Goal: Transaction & Acquisition: Register for event/course

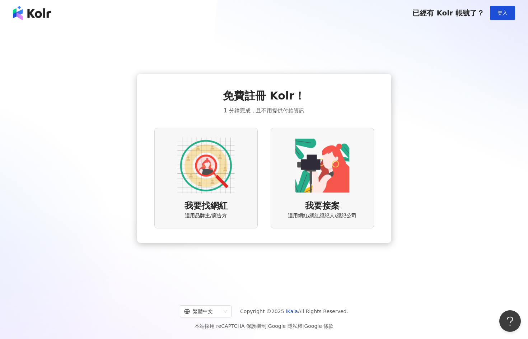
click at [176, 140] on div "我要找網紅 適用品牌主/廣告方" at bounding box center [205, 178] width 103 height 100
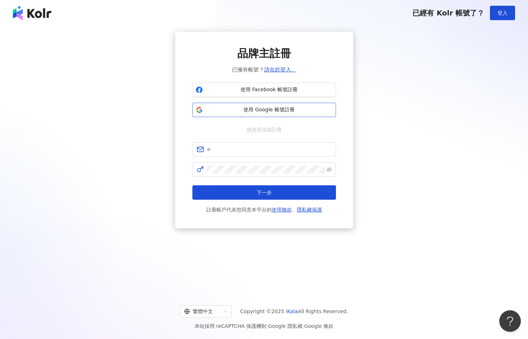
click at [257, 112] on span "使用 Google 帳號註冊" at bounding box center [269, 109] width 127 height 7
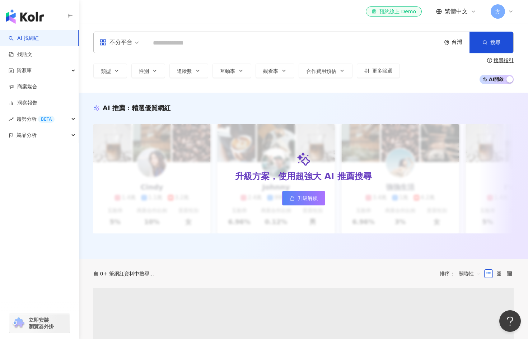
drag, startPoint x: 198, startPoint y: 43, endPoint x: 189, endPoint y: 43, distance: 9.3
click at [198, 43] on input "search" at bounding box center [293, 43] width 289 height 14
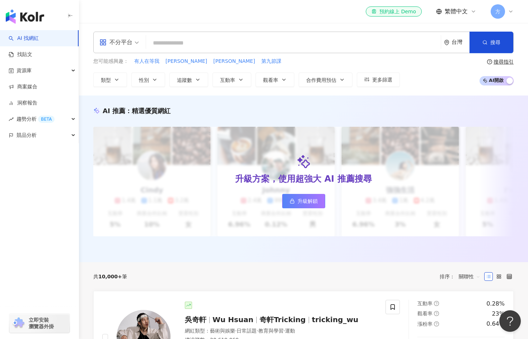
click at [185, 43] on input "search" at bounding box center [293, 43] width 289 height 14
click at [207, 44] on input "search" at bounding box center [293, 43] width 289 height 14
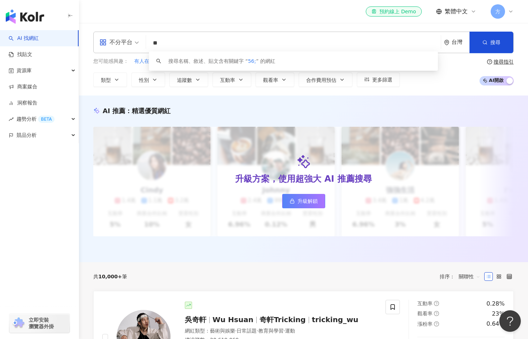
type input "*"
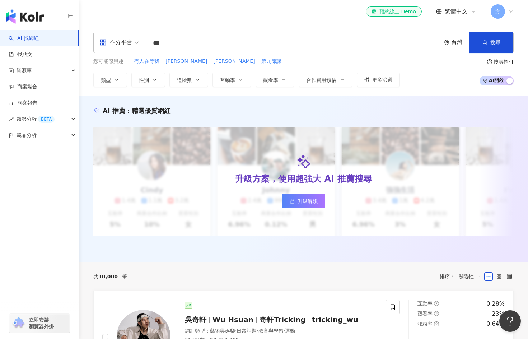
type input "***"
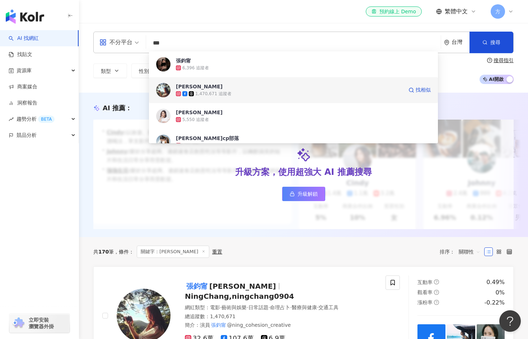
click at [235, 88] on span "[PERSON_NAME]" at bounding box center [289, 86] width 227 height 7
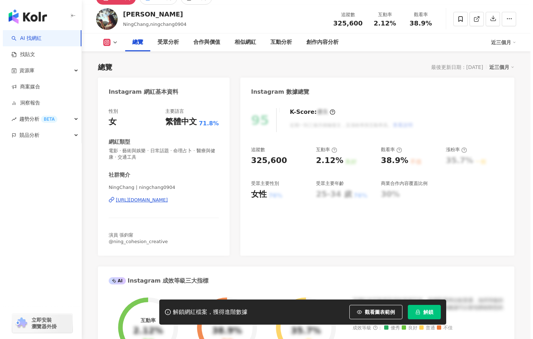
scroll to position [72, 0]
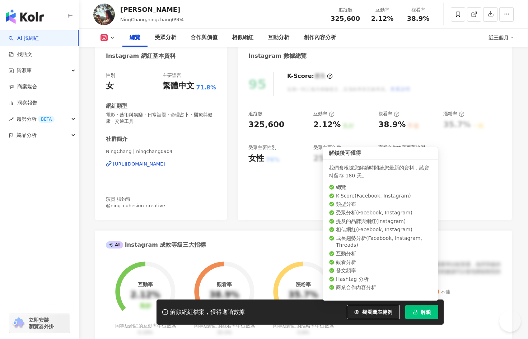
click at [425, 313] on span "解鎖" at bounding box center [426, 312] width 10 height 6
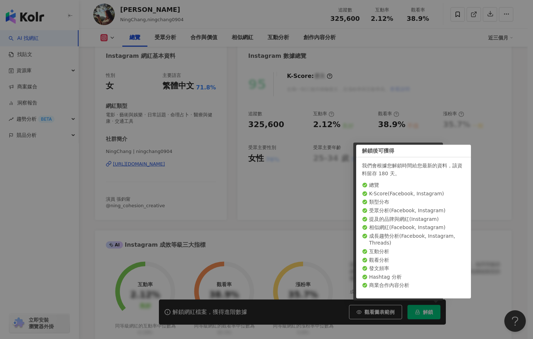
scroll to position [0, 0]
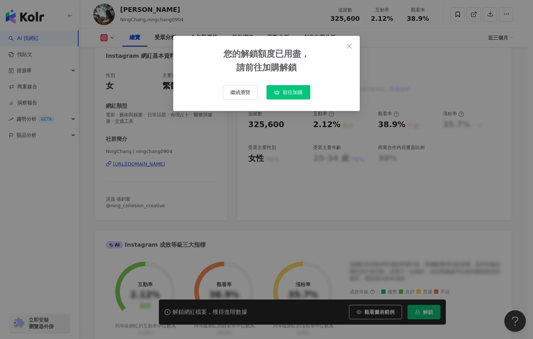
click at [278, 90] on icon "button" at bounding box center [277, 92] width 6 height 6
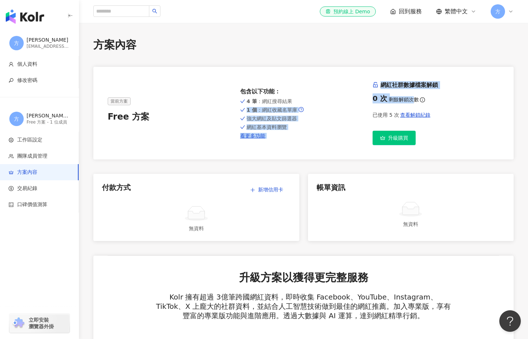
drag, startPoint x: 411, startPoint y: 97, endPoint x: 370, endPoint y: 97, distance: 41.3
click at [367, 103] on div "當前方案 Free 方案 包含以下功能 ： 4 筆 ：網紅搜尋結果 1 個 ：網紅收藏名單庫 強大網紅及貼文篩選器 網紅基本資料瀏覽 看更多功能 網紅社群數據…" at bounding box center [304, 113] width 392 height 64
drag, startPoint x: 377, startPoint y: 96, endPoint x: 322, endPoint y: 98, distance: 55.3
click at [376, 97] on div "0 次" at bounding box center [380, 98] width 15 height 10
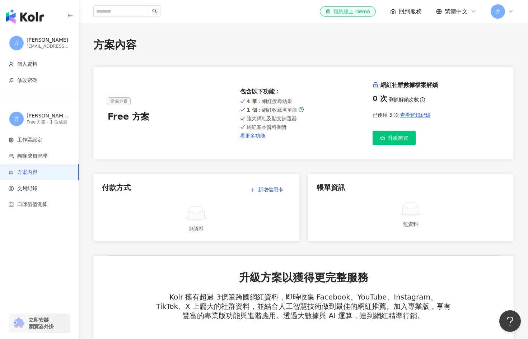
click at [270, 102] on span "4 筆 ：網紅搜尋結果" at bounding box center [270, 101] width 46 height 6
click at [509, 10] on icon at bounding box center [511, 12] width 6 height 6
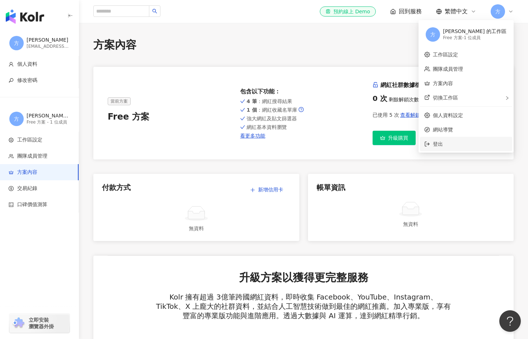
click at [473, 146] on span "登出" at bounding box center [470, 144] width 75 height 8
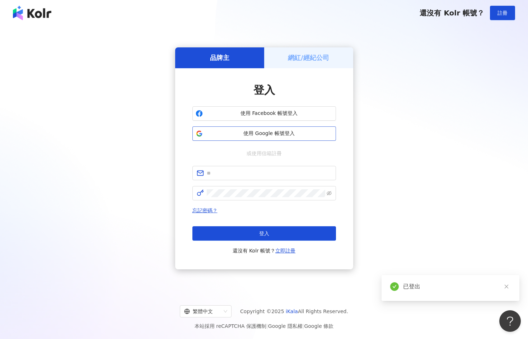
click at [274, 134] on span "使用 Google 帳號登入" at bounding box center [269, 133] width 127 height 7
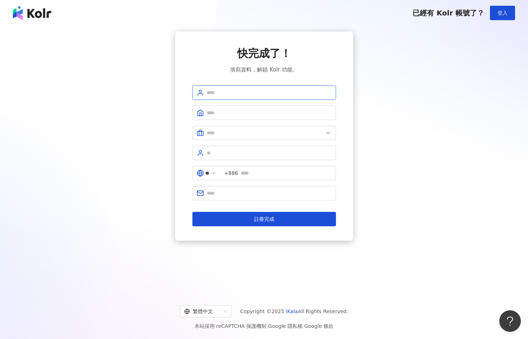
click at [259, 94] on input "text" at bounding box center [269, 93] width 125 height 8
click at [214, 89] on input "text" at bounding box center [269, 93] width 125 height 8
type input "*"
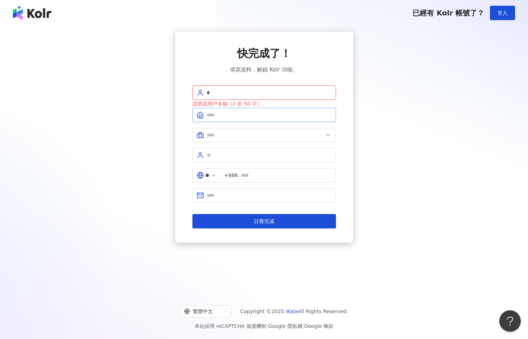
click at [228, 118] on span at bounding box center [264, 115] width 144 height 14
click at [238, 112] on input "text" at bounding box center [269, 115] width 125 height 8
click at [234, 113] on input "text" at bounding box center [269, 115] width 125 height 8
type input "**"
click at [239, 153] on input "text" at bounding box center [269, 155] width 125 height 8
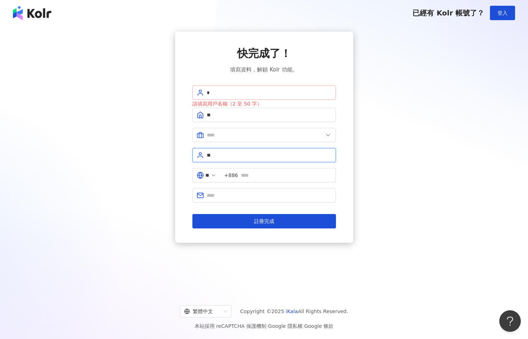
type input "**"
click at [252, 87] on span "*" at bounding box center [264, 92] width 144 height 14
click at [251, 88] on span "*" at bounding box center [264, 92] width 144 height 14
type input "***"
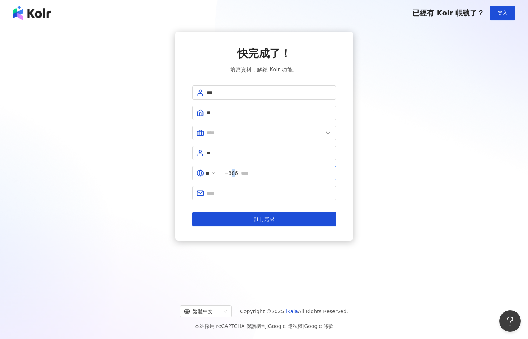
click at [238, 177] on span "+886" at bounding box center [231, 173] width 14 height 8
click at [238, 174] on span "+886" at bounding box center [231, 173] width 14 height 8
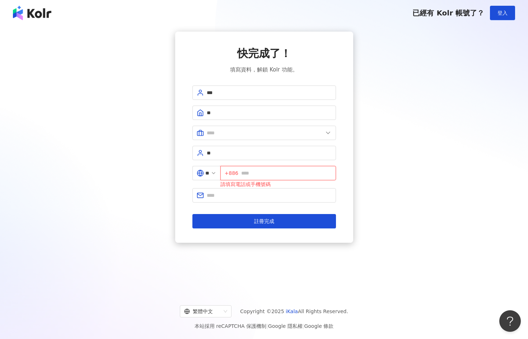
click at [265, 174] on input "text" at bounding box center [286, 173] width 90 height 8
type input "**********"
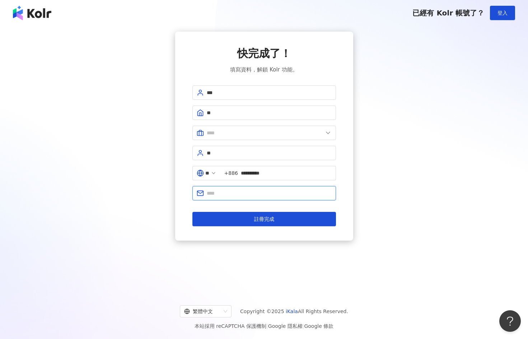
click at [273, 192] on input "text" at bounding box center [269, 193] width 125 height 8
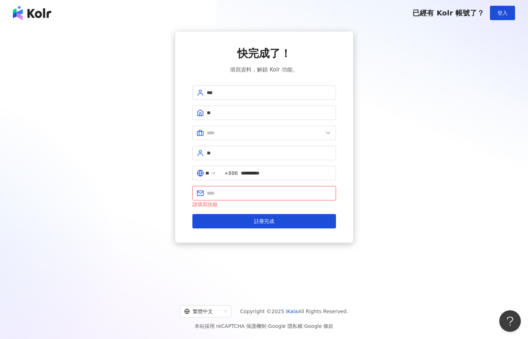
click at [309, 193] on input "text" at bounding box center [269, 193] width 125 height 8
click at [437, 104] on div "**********" at bounding box center [264, 137] width 511 height 211
click at [260, 196] on input "text" at bounding box center [269, 193] width 125 height 8
type input "*"
drag, startPoint x: 256, startPoint y: 191, endPoint x: 174, endPoint y: 187, distance: 82.3
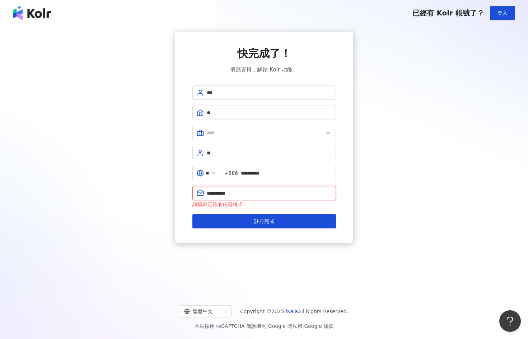
click at [174, 187] on div "**********" at bounding box center [264, 137] width 511 height 211
type input "**********"
click at [192, 214] on button "註冊完成" at bounding box center [264, 221] width 144 height 14
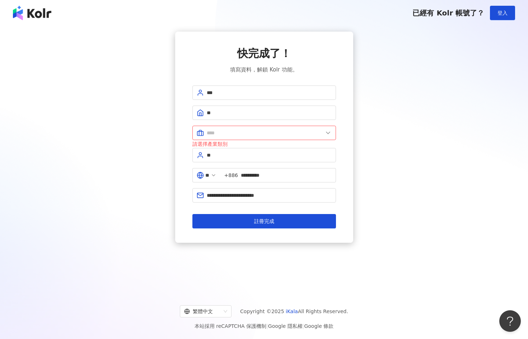
click at [284, 141] on div "請選擇產業類別" at bounding box center [264, 144] width 144 height 8
click at [287, 135] on input "text" at bounding box center [265, 133] width 116 height 8
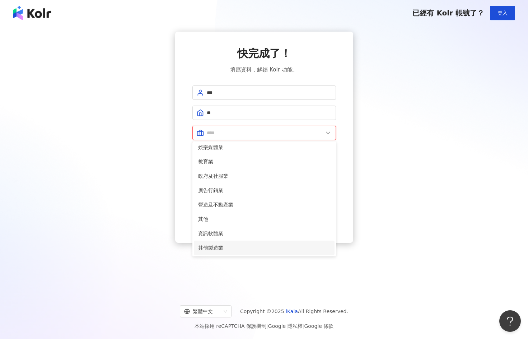
scroll to position [33, 0]
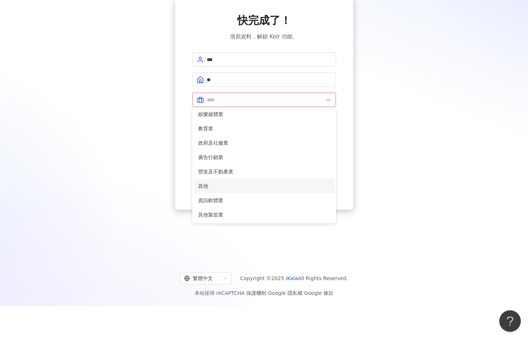
click at [270, 190] on li "其他" at bounding box center [264, 186] width 141 height 14
type input "**"
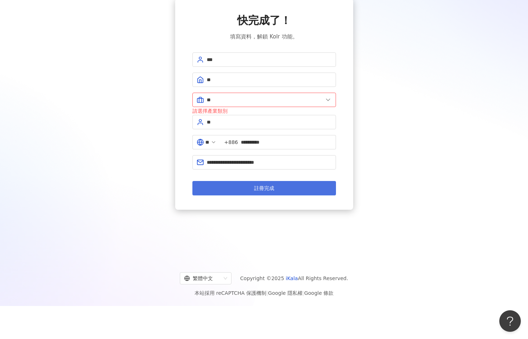
click at [275, 185] on button "註冊完成" at bounding box center [264, 188] width 144 height 14
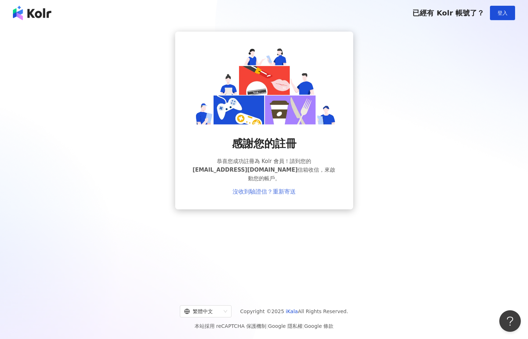
click at [284, 190] on link "沒收到驗證信？重新寄送" at bounding box center [264, 191] width 63 height 6
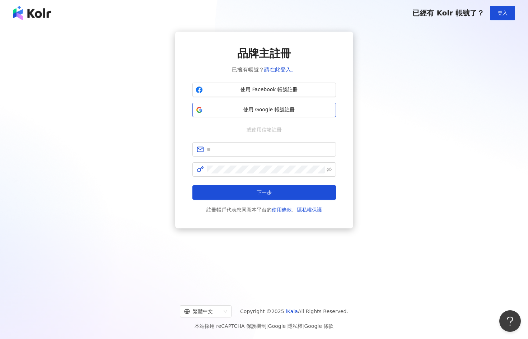
click at [234, 112] on span "使用 Google 帳號註冊" at bounding box center [269, 109] width 127 height 7
